Goal: Task Accomplishment & Management: Use online tool/utility

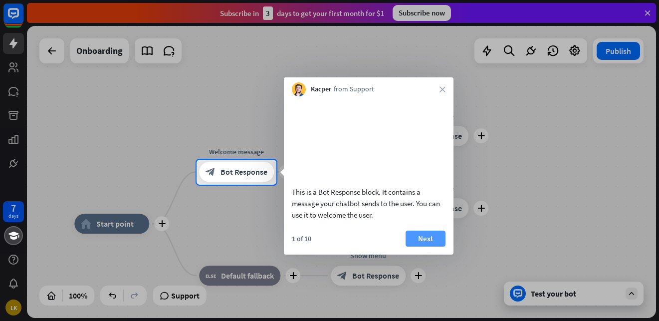
click at [432, 247] on button "Next" at bounding box center [426, 239] width 40 height 16
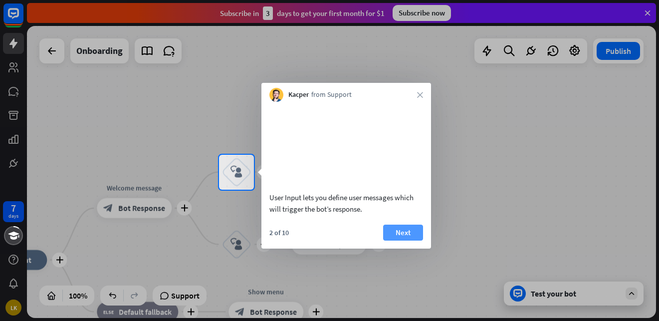
click at [408, 241] on button "Next" at bounding box center [403, 233] width 40 height 16
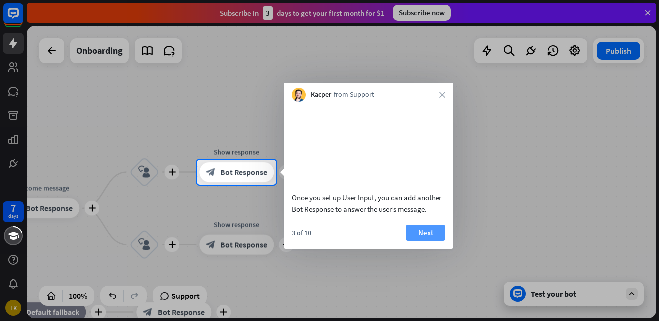
click at [408, 241] on button "Next" at bounding box center [426, 233] width 40 height 16
click at [408, 248] on div "plus home_2 Start point plus Welcome message block_bot_response Bot Response pl…" at bounding box center [341, 172] width 629 height 292
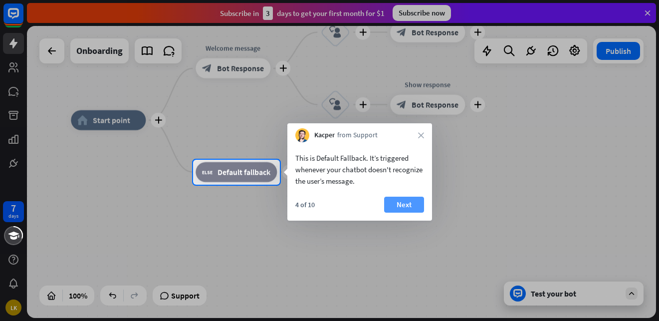
click at [403, 200] on button "Next" at bounding box center [404, 205] width 40 height 16
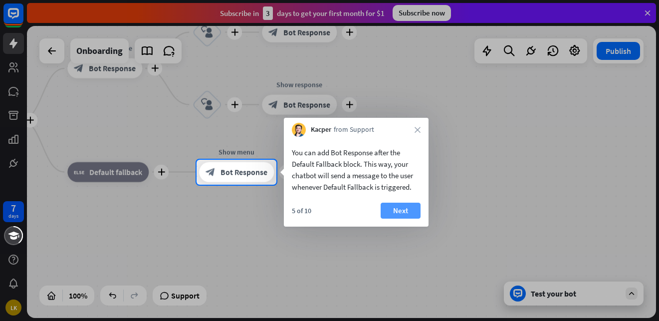
click at [399, 211] on button "Next" at bounding box center [401, 211] width 40 height 16
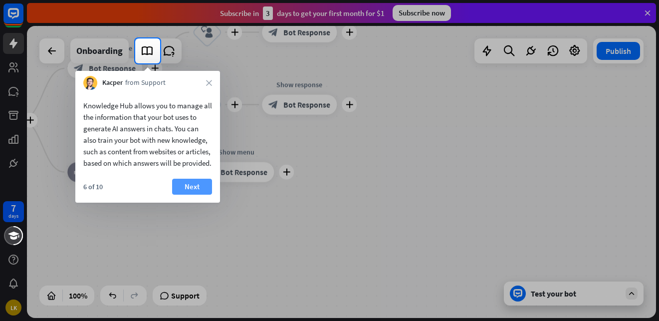
click at [190, 195] on button "Next" at bounding box center [192, 187] width 40 height 16
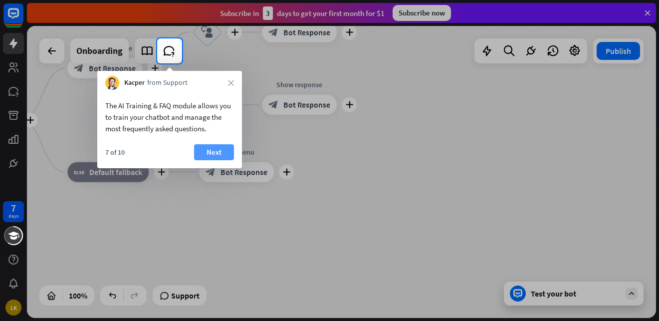
click at [210, 149] on button "Next" at bounding box center [214, 152] width 40 height 16
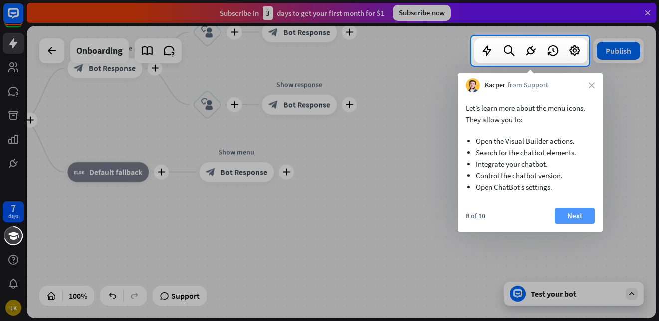
click at [569, 214] on button "Next" at bounding box center [575, 216] width 40 height 16
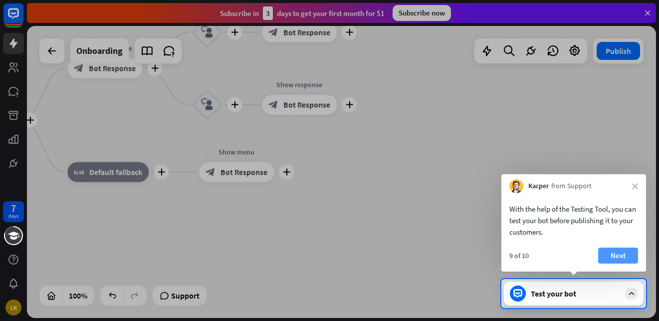
click at [623, 260] on button "Next" at bounding box center [618, 256] width 40 height 16
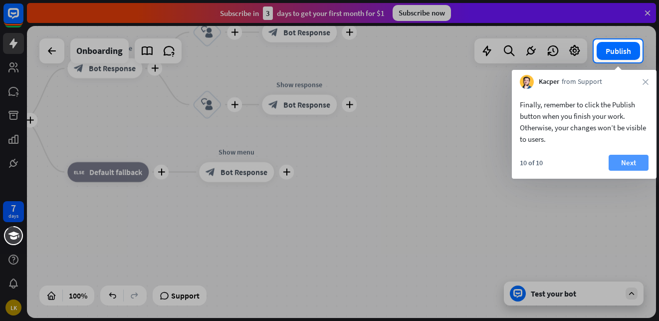
click at [627, 162] on button "Next" at bounding box center [629, 163] width 40 height 16
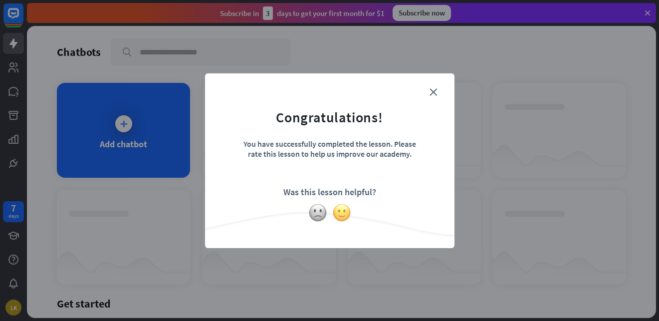
click at [337, 213] on img at bounding box center [341, 212] width 19 height 19
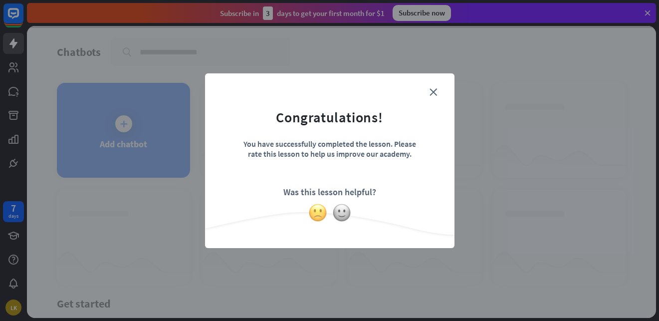
click at [319, 213] on img at bounding box center [317, 212] width 19 height 19
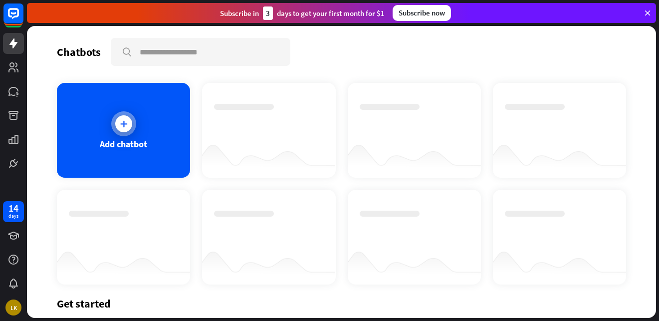
click at [122, 106] on div "Add chatbot" at bounding box center [123, 130] width 133 height 95
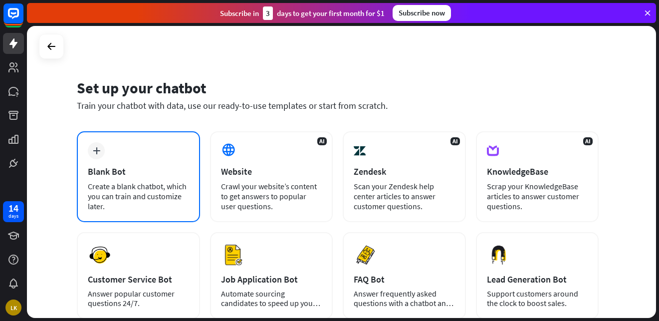
click at [98, 168] on div "Blank Bot" at bounding box center [138, 171] width 101 height 11
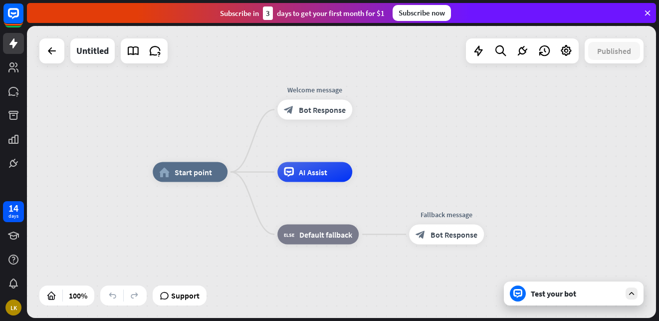
click at [652, 13] on div "Subscribe [DATE] to get your first month for $1 Subscribe now" at bounding box center [341, 13] width 629 height 20
click at [649, 13] on icon at bounding box center [647, 12] width 9 height 9
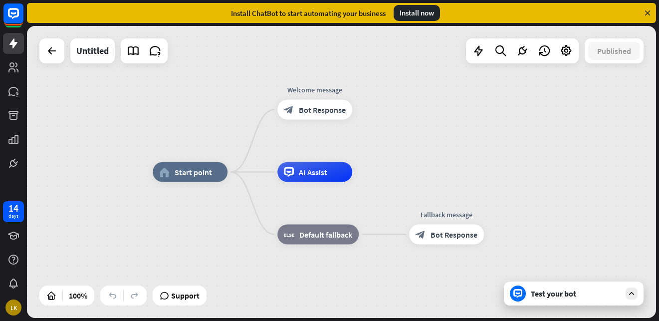
click at [649, 13] on icon at bounding box center [647, 12] width 9 height 9
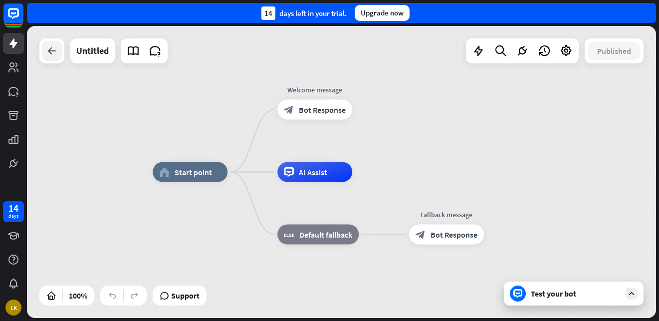
click at [52, 52] on icon at bounding box center [52, 51] width 12 height 12
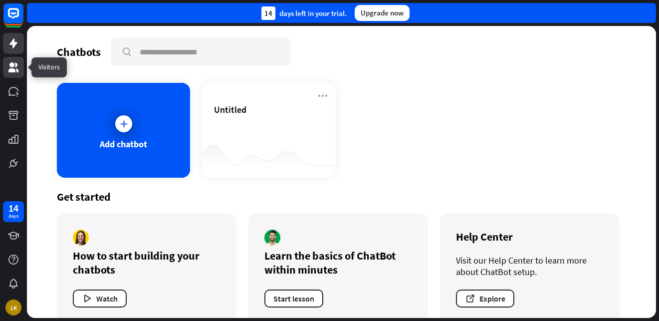
click at [9, 64] on icon at bounding box center [13, 67] width 12 height 12
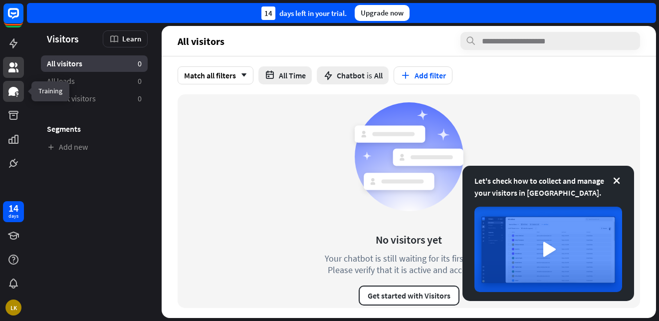
click at [13, 84] on link at bounding box center [13, 91] width 21 height 21
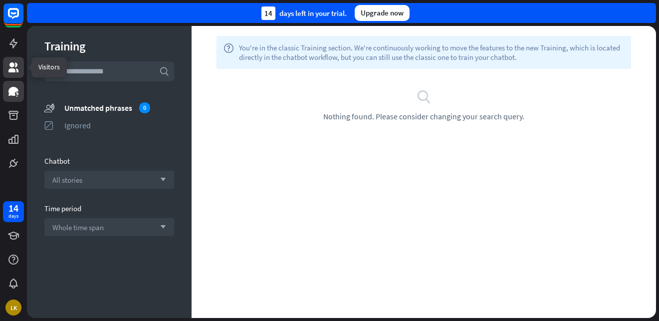
click at [10, 68] on icon at bounding box center [13, 67] width 12 height 12
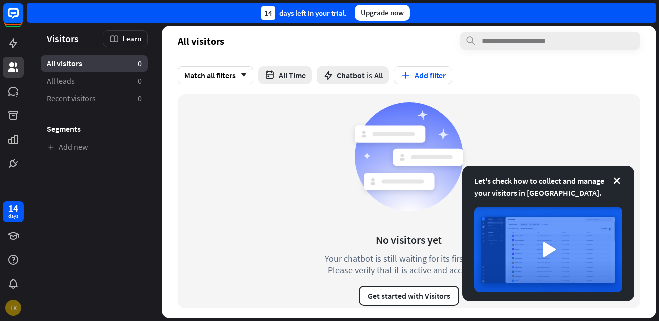
click at [14, 312] on div "LK" at bounding box center [13, 307] width 16 height 16
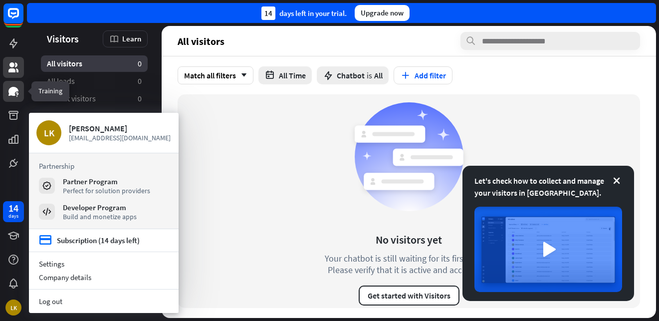
click at [15, 83] on link at bounding box center [13, 91] width 21 height 21
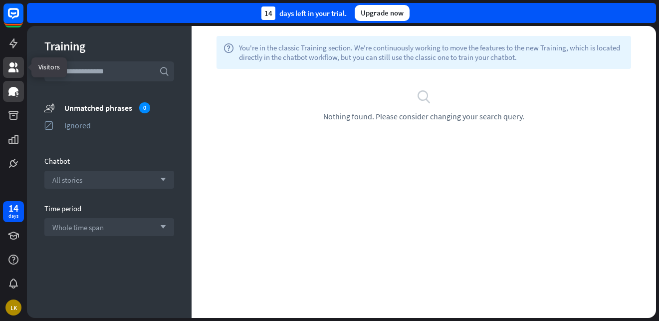
click at [12, 71] on icon at bounding box center [13, 67] width 10 height 10
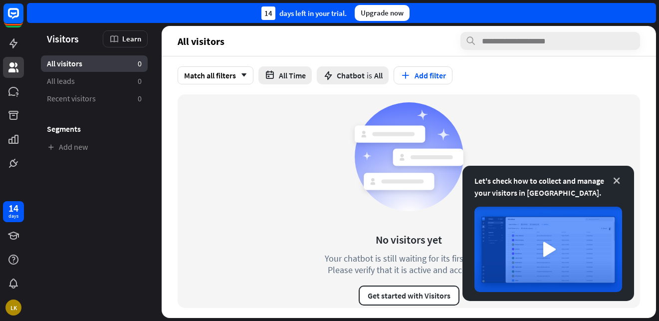
click at [617, 181] on icon at bounding box center [617, 181] width 10 height 10
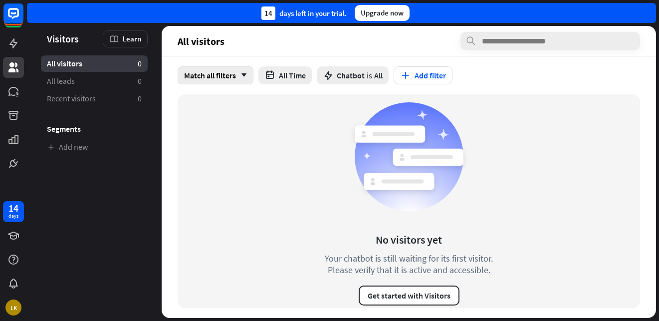
click at [221, 76] on div "Match all filters arrow_down" at bounding box center [216, 75] width 76 height 18
click at [308, 144] on div "No visitors yet Your chatbot is still waiting for its first visitor. Please ver…" at bounding box center [409, 201] width 205 height 209
click at [292, 81] on button "All Time" at bounding box center [284, 75] width 53 height 18
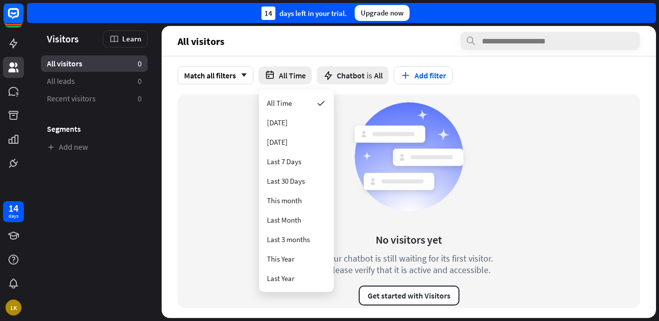
click at [212, 133] on div "No visitors yet Your chatbot is still waiting for its first visitor. Please ver…" at bounding box center [409, 201] width 463 height 214
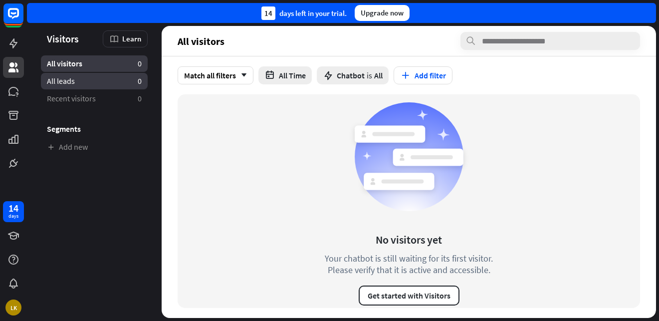
click at [68, 85] on span "All leads" at bounding box center [61, 81] width 28 height 10
